Goal: Transaction & Acquisition: Purchase product/service

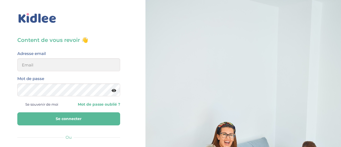
click at [54, 43] on h3 "Content de vous revoir 👋" at bounding box center [68, 39] width 103 height 7
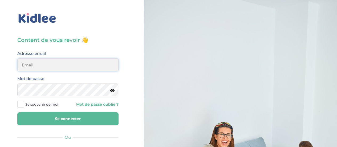
click at [57, 66] on input "email" at bounding box center [67, 64] width 101 height 13
type input "diane.sergent@hotmail.fr"
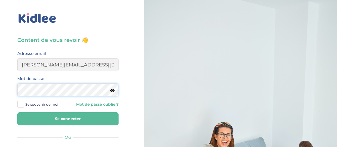
click at [17, 112] on button "Se connecter" at bounding box center [67, 118] width 101 height 13
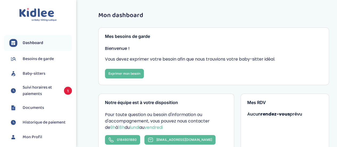
click at [44, 92] on span "Suivi horaires et paiements" at bounding box center [41, 90] width 36 height 13
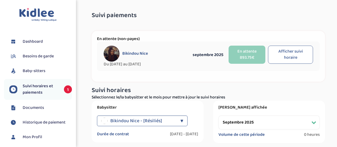
select select "septembre 2025"
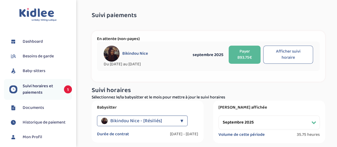
click at [253, 57] on button "Payer 893.75€" at bounding box center [245, 55] width 32 height 18
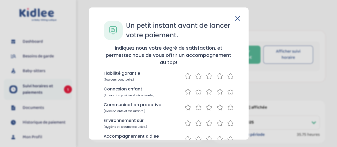
click at [237, 16] on icon at bounding box center [238, 18] width 5 height 5
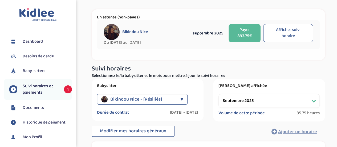
scroll to position [22, 0]
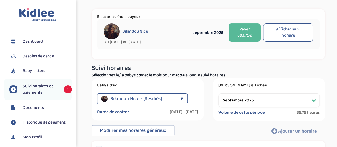
click at [298, 33] on button "Afficher suivi horaire" at bounding box center [289, 32] width 50 height 18
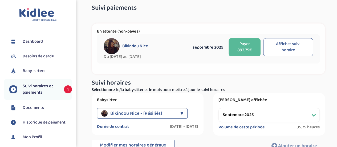
scroll to position [0, 0]
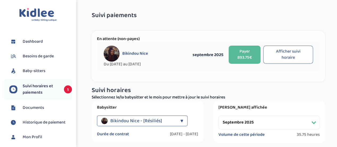
click at [246, 54] on button "Payer 893.75€" at bounding box center [245, 55] width 32 height 18
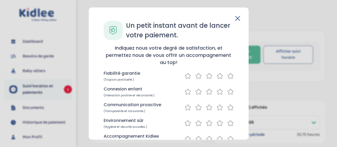
scroll to position [82, 0]
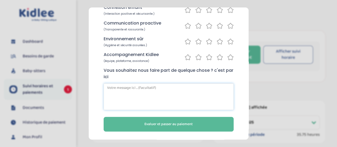
click at [152, 91] on textarea at bounding box center [169, 96] width 130 height 27
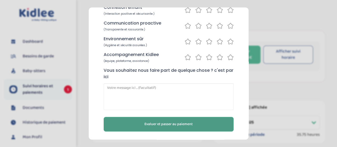
click at [157, 125] on span "Evaluer et passer au paiement" at bounding box center [169, 124] width 48 height 6
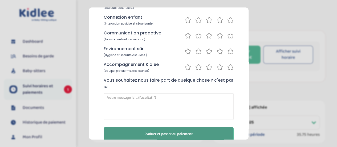
scroll to position [92, 0]
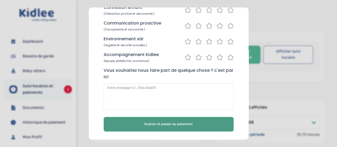
click at [161, 122] on span "Evaluer et passer au paiement" at bounding box center [169, 124] width 48 height 6
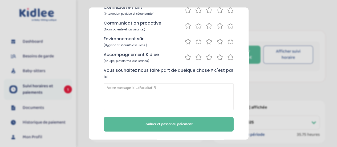
drag, startPoint x: 247, startPoint y: 74, endPoint x: 244, endPoint y: 29, distance: 45.4
click at [244, 29] on div "Un petit instant avant de lancer votre paiement. Répondez rapidement à ces ques…" at bounding box center [169, 73] width 160 height 132
click at [218, 57] on icon at bounding box center [220, 57] width 6 height 7
click at [186, 40] on icon at bounding box center [188, 41] width 6 height 7
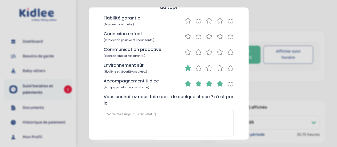
scroll to position [64, 0]
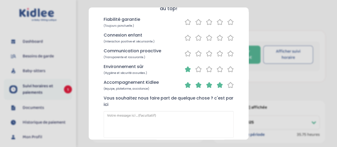
click at [186, 52] on icon at bounding box center [188, 53] width 6 height 7
click at [187, 36] on icon at bounding box center [188, 37] width 6 height 7
click at [186, 23] on icon at bounding box center [188, 22] width 6 height 7
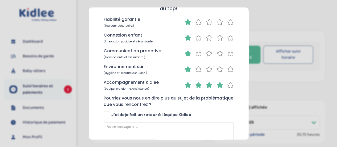
click at [118, 112] on span "J'ai deja fait un retour à l'équipe Kidlee" at bounding box center [152, 115] width 80 height 6
click at [109, 116] on input "J'ai deja fait un retour à l'équipe Kidlee" at bounding box center [107, 117] width 3 height 3
checkbox input "true"
drag, startPoint x: 246, startPoint y: 70, endPoint x: 243, endPoint y: 117, distance: 47.1
click at [243, 117] on div "Un petit instant avant de lancer votre paiement. Répondez rapidement à ces ques…" at bounding box center [169, 73] width 160 height 132
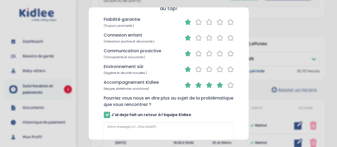
scroll to position [65, 0]
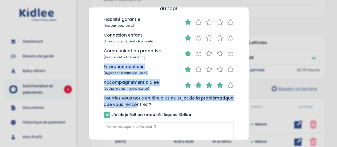
drag, startPoint x: 249, startPoint y: 51, endPoint x: 243, endPoint y: 98, distance: 46.5
click at [243, 98] on div "Un petit instant avant de lancer votre paiement. Répondez rapidement à ces ques…" at bounding box center [169, 73] width 160 height 132
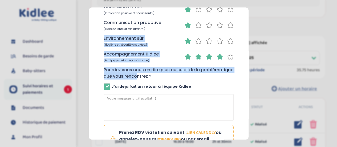
scroll to position [136, 0]
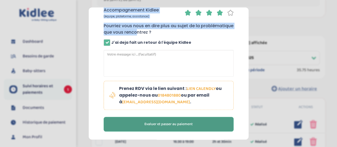
click at [164, 126] on span "Evaluer et passer au paiement" at bounding box center [169, 124] width 48 height 6
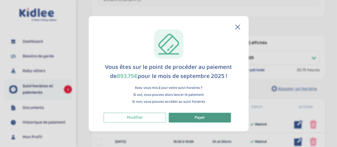
click at [192, 119] on button "Payer" at bounding box center [200, 118] width 62 height 10
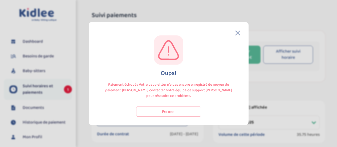
select select "septembre 2025"
click at [164, 108] on button "Fermer" at bounding box center [168, 112] width 65 height 10
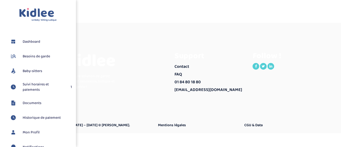
click at [43, 84] on span "Suivi horaires et paiements" at bounding box center [44, 87] width 43 height 11
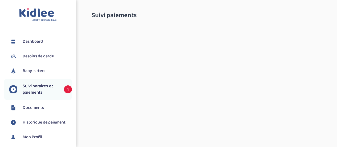
select select "septembre 2025"
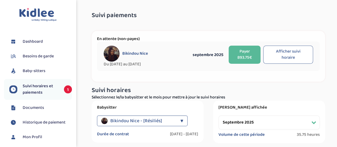
click at [244, 50] on button "Payer 893.75€" at bounding box center [245, 55] width 32 height 18
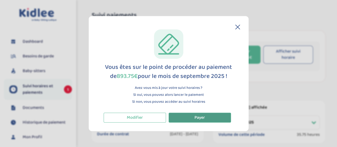
click at [187, 118] on button "Payer" at bounding box center [200, 118] width 62 height 10
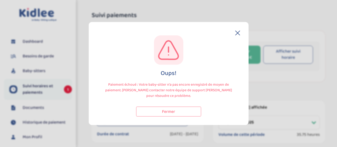
select select "septembre 2025"
click at [237, 30] on div "Oups! Paiement échoué : Votre baby-sitter n'a pas encore enregistré de moyen de…" at bounding box center [169, 73] width 160 height 103
click at [236, 34] on icon at bounding box center [238, 33] width 4 height 4
